Goal: Information Seeking & Learning: Learn about a topic

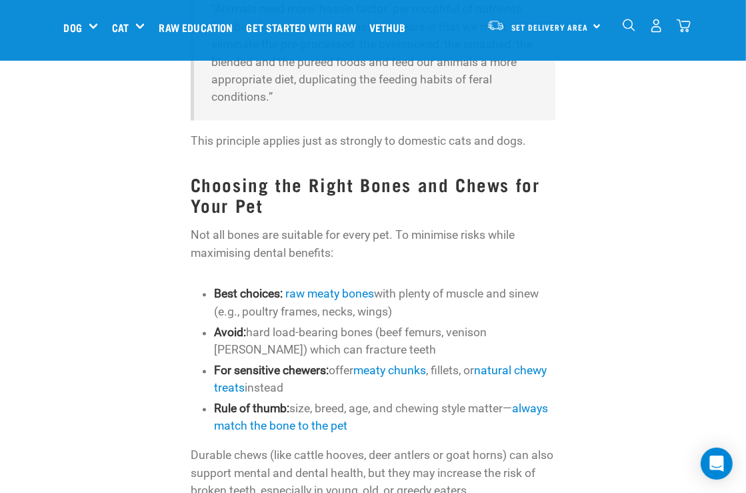
scroll to position [1666, 0]
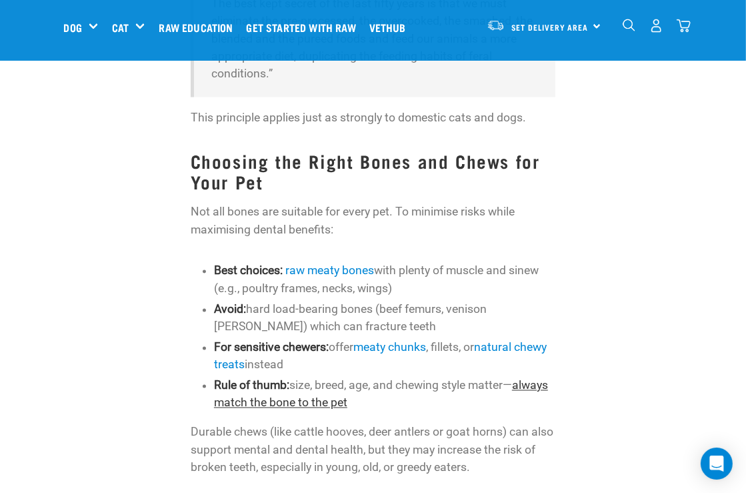
click at [544, 401] on link "always match the bone to the pet" at bounding box center [381, 394] width 334 height 31
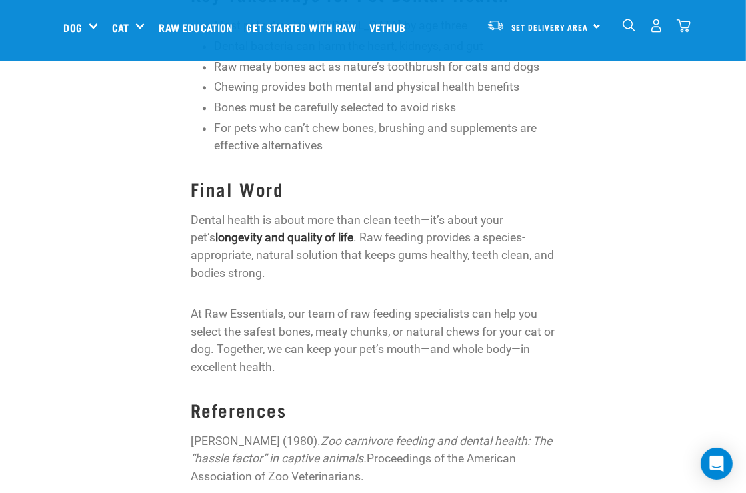
scroll to position [2566, 0]
